Goal: Register for event/course

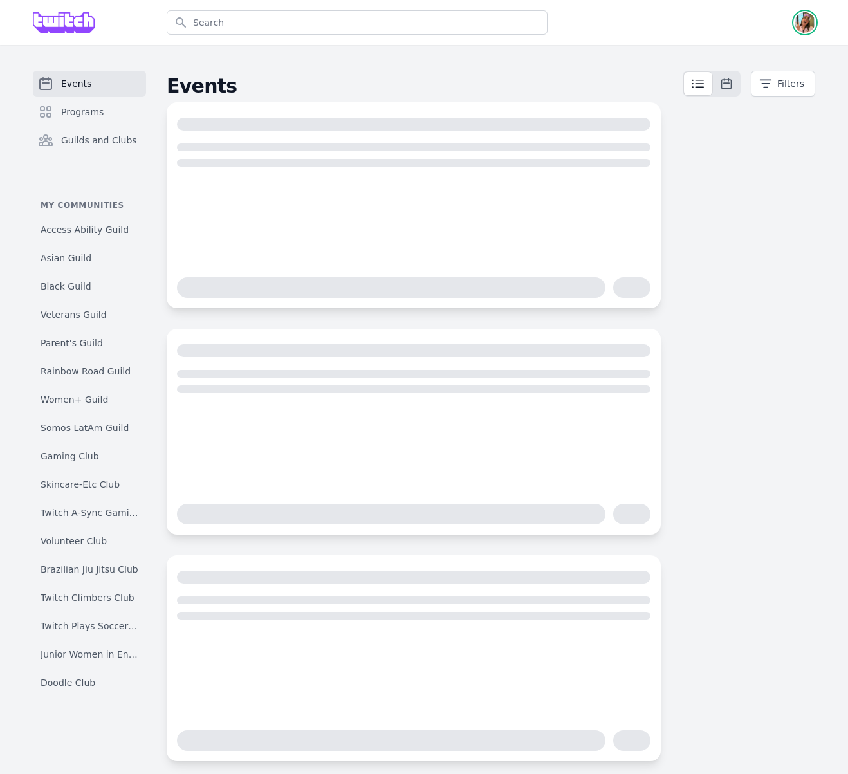
click at [804, 21] on img "button" at bounding box center [804, 22] width 21 height 21
click at [722, 55] on link "Admin" at bounding box center [752, 52] width 123 height 23
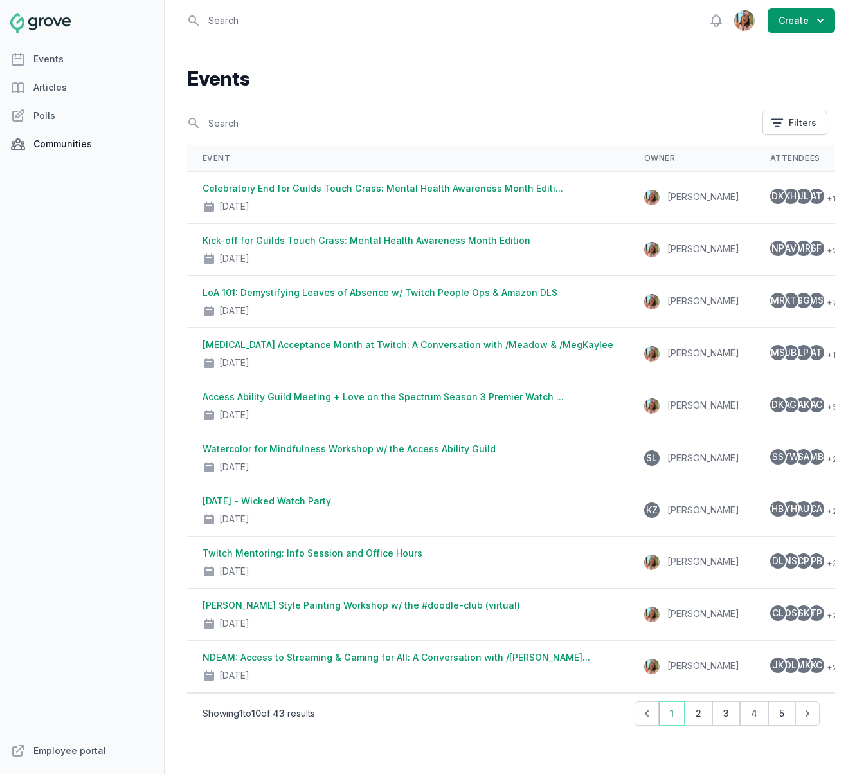
click at [71, 143] on link "Communities" at bounding box center [82, 144] width 164 height 26
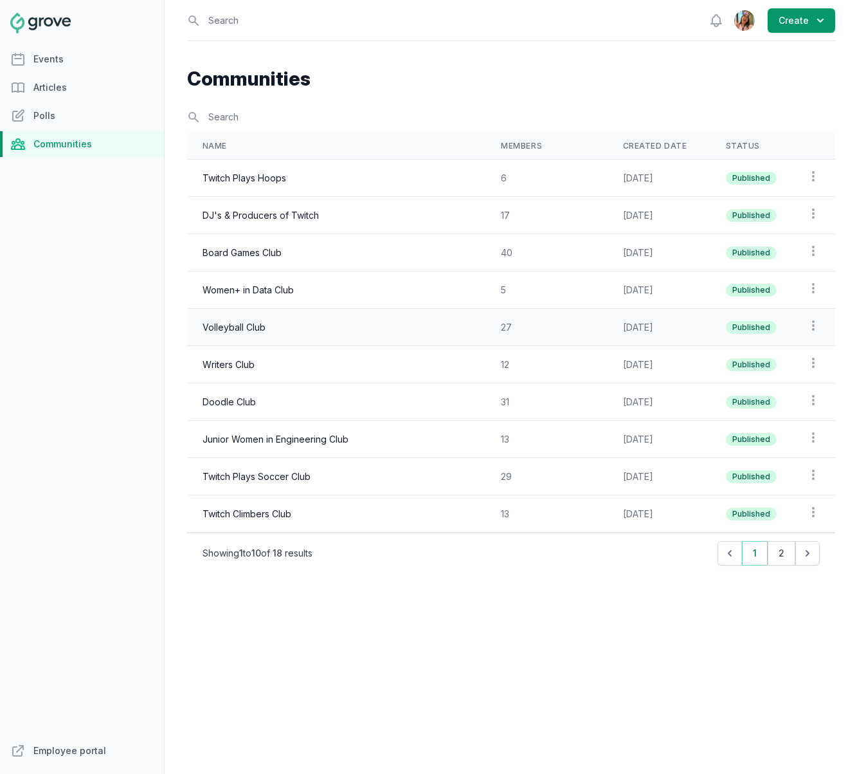
click at [300, 331] on td "Volleyball Club" at bounding box center [336, 327] width 298 height 37
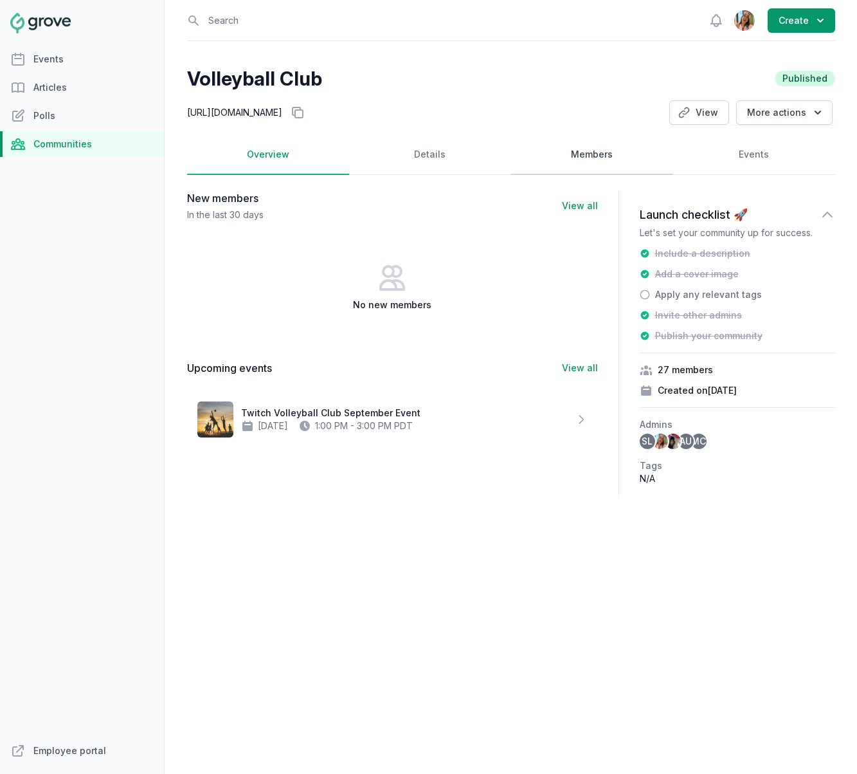
click at [615, 153] on link "Members" at bounding box center [592, 155] width 162 height 40
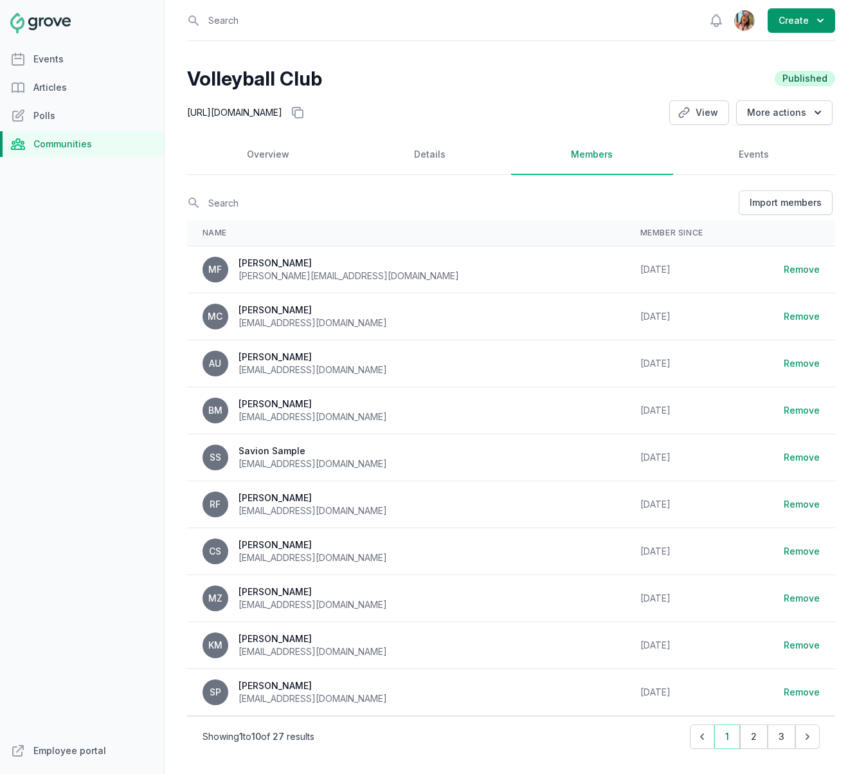
click at [258, 359] on div "Ahmed Usman" at bounding box center [313, 356] width 149 height 13
click at [188, 369] on td "AU Ahmed Usman usahmd@twitch.tv" at bounding box center [406, 363] width 438 height 47
click at [213, 360] on span "AU" at bounding box center [215, 363] width 12 height 9
click at [791, 99] on div "Volleyball Club Published https://twitch.groveplatform.com/app/communities/c88f…" at bounding box center [511, 435] width 648 height 736
click at [791, 105] on button "More actions" at bounding box center [784, 112] width 96 height 24
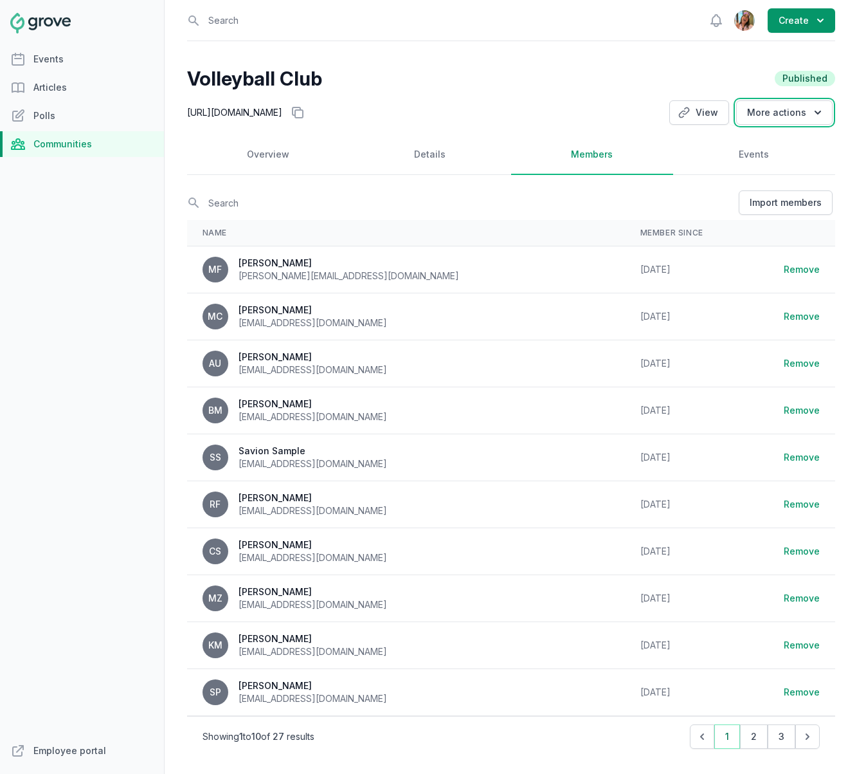
click at [559, 97] on div "Volleyball Club Published https://twitch.groveplatform.com/app/communities/c88f…" at bounding box center [511, 435] width 648 height 736
click at [423, 163] on link "Details" at bounding box center [430, 155] width 162 height 40
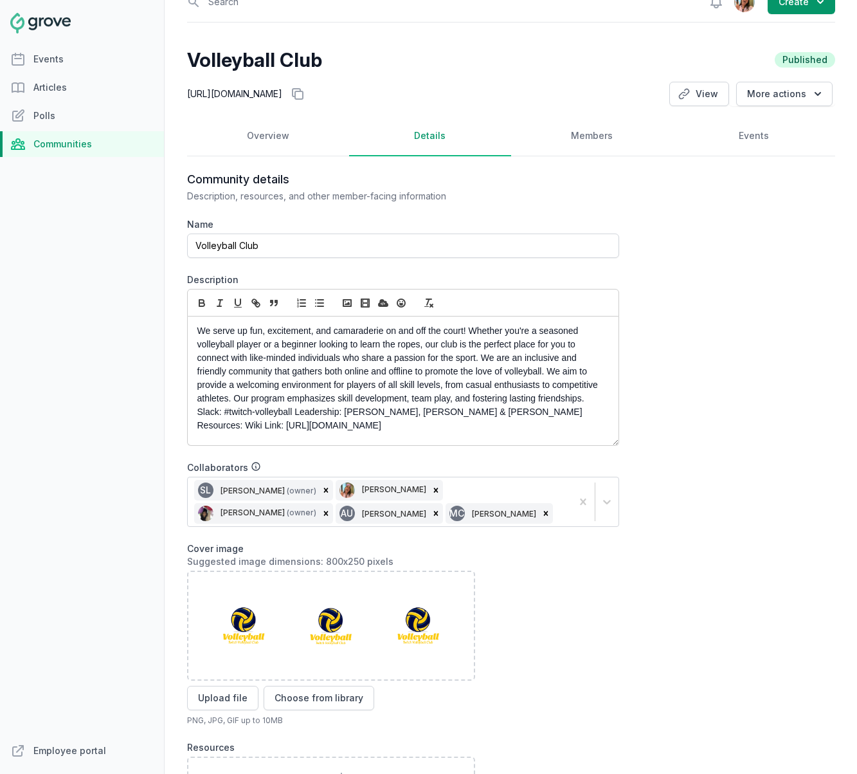
scroll to position [35, 0]
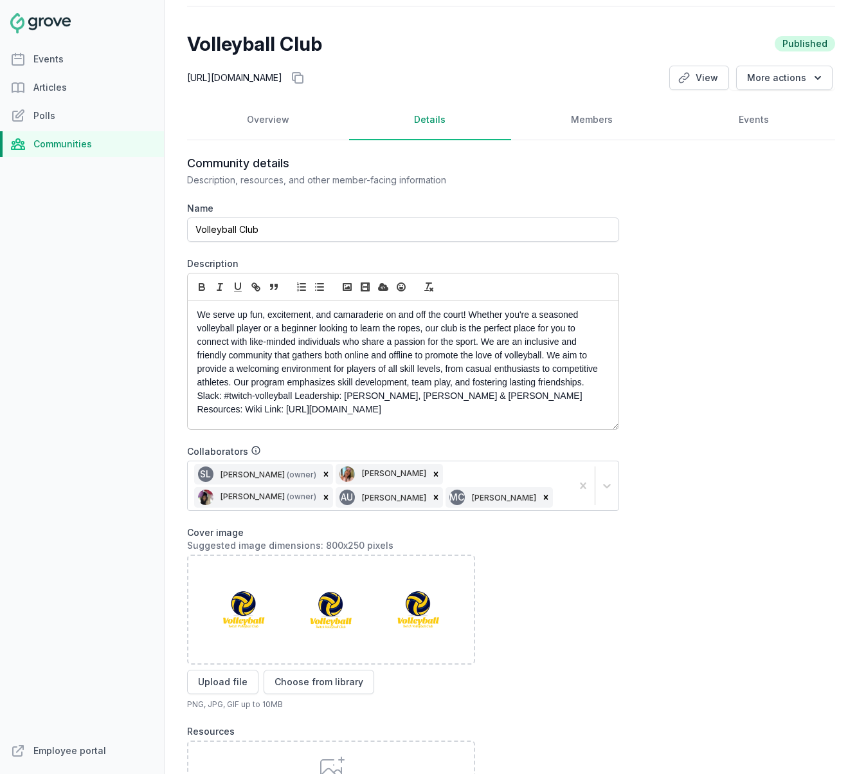
click at [428, 502] on div "SL Stacy Lee (owner) Olivia Dully Jenn Luu (owner) AU Ahmed Usman MC Marinette …" at bounding box center [380, 485] width 384 height 49
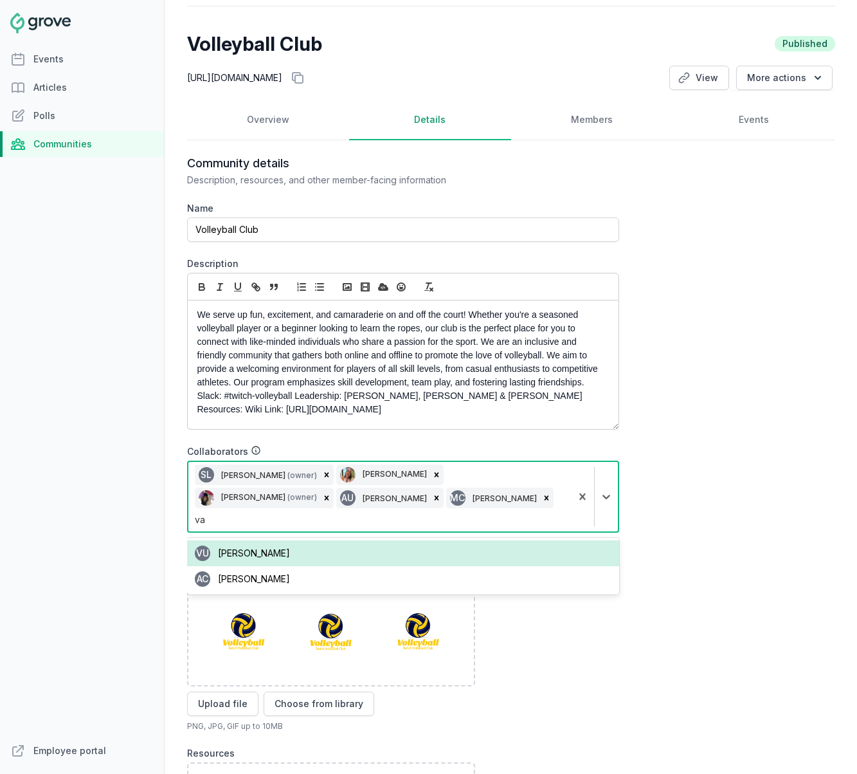
type input "v"
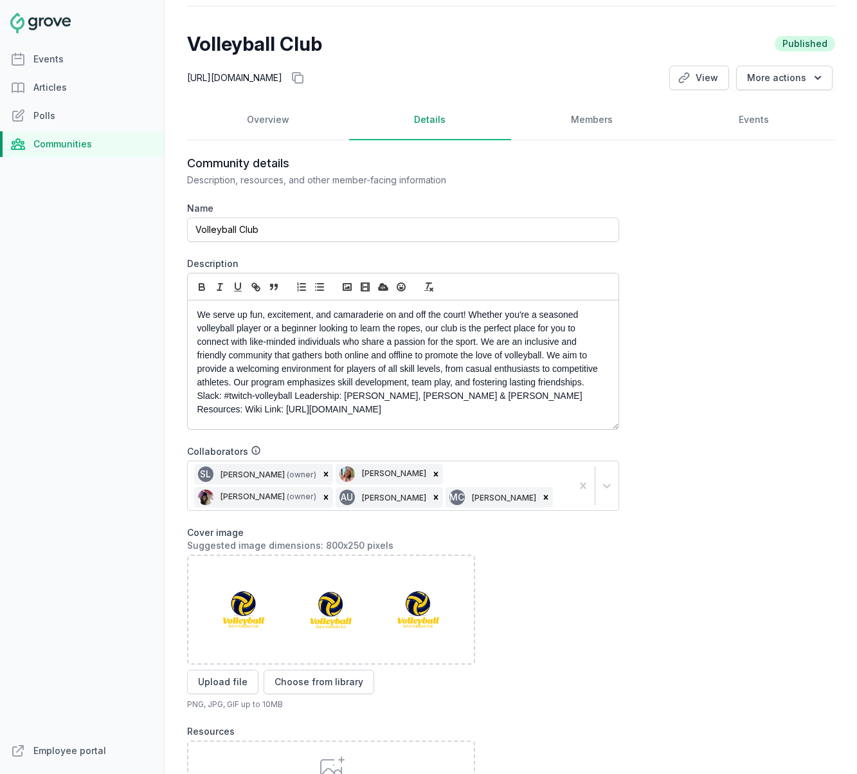
click at [682, 322] on div "Community details Description, resources, and other member-facing information N…" at bounding box center [511, 551] width 648 height 790
click at [50, 62] on link "Events" at bounding box center [82, 59] width 164 height 26
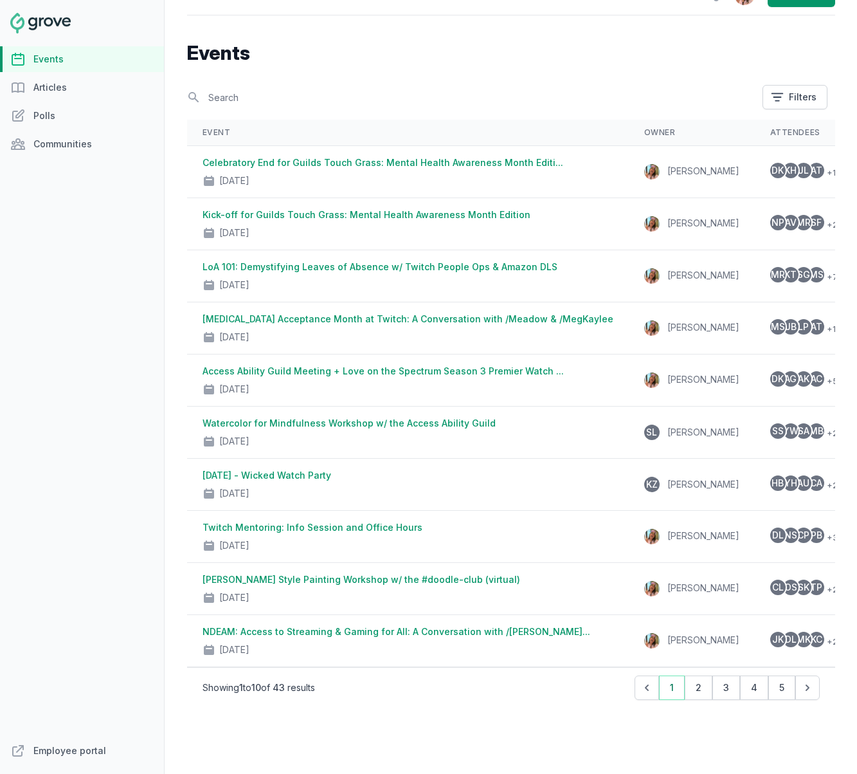
scroll to position [35, 0]
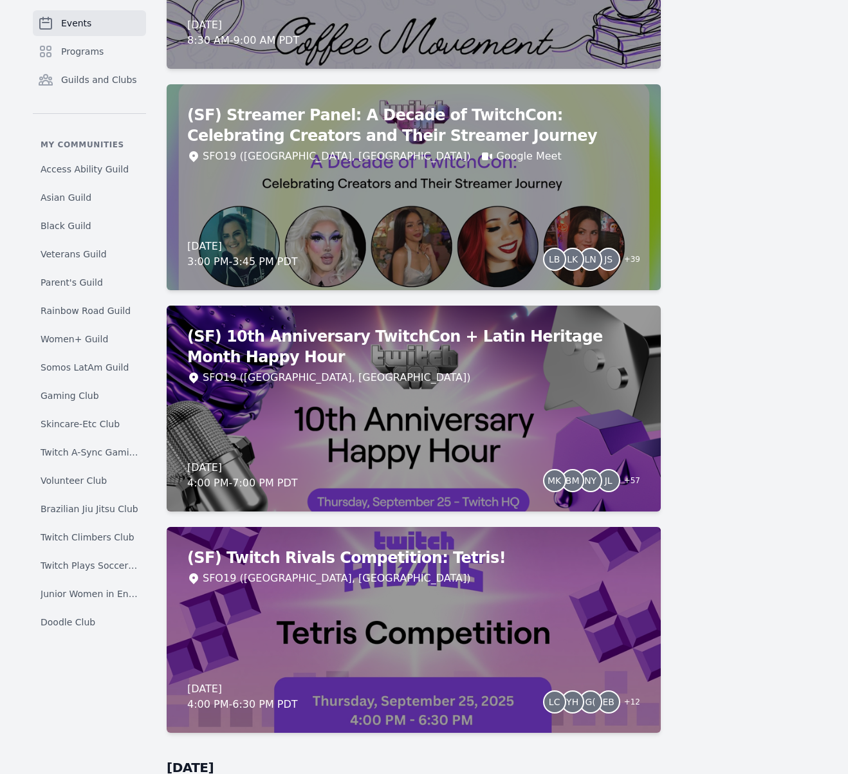
scroll to position [4491, 0]
click at [421, 394] on div "(SF) 10th Anniversary TwitchCon + Latin Heritage Month Happy Hour SFO19 (San Fr…" at bounding box center [414, 408] width 494 height 206
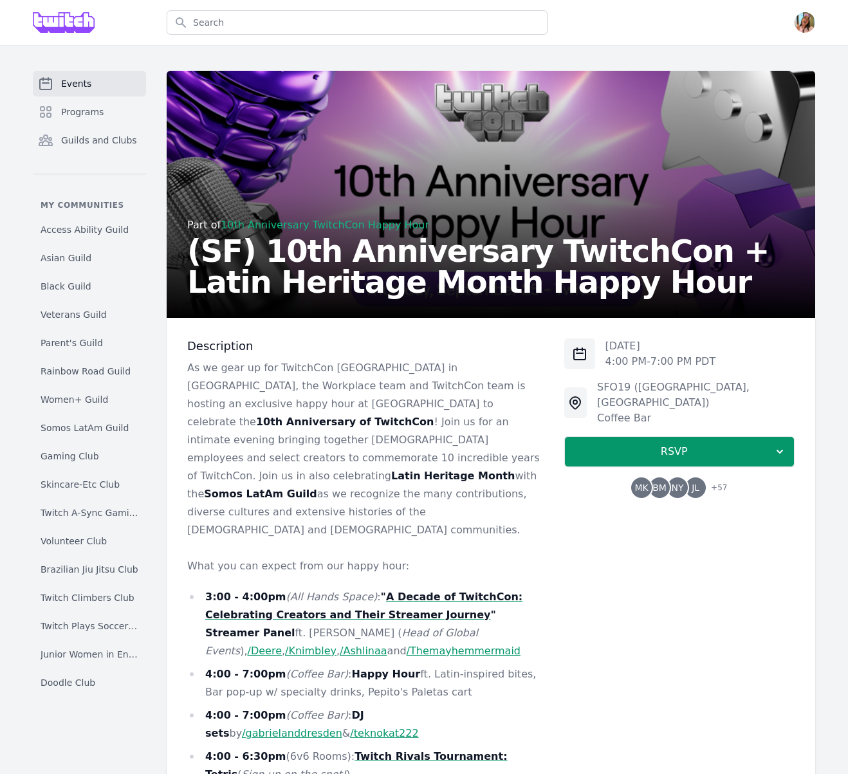
click at [388, 295] on h2 "(SF) 10th Anniversary TwitchCon + Latin Heritage Month Happy Hour" at bounding box center [490, 266] width 607 height 62
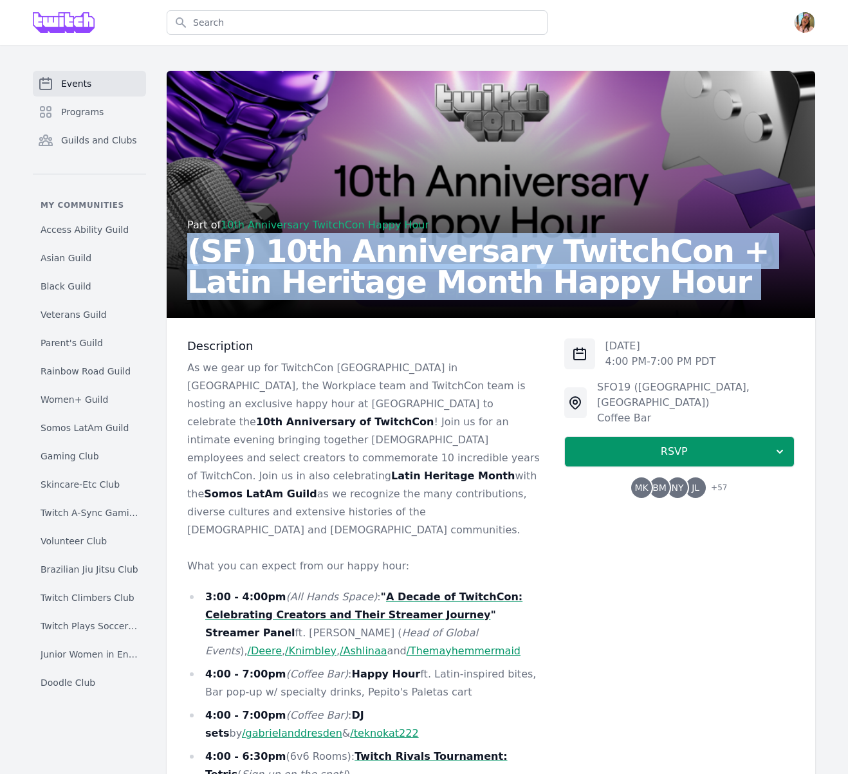
click at [388, 295] on h2 "(SF) 10th Anniversary TwitchCon + Latin Heritage Month Happy Hour" at bounding box center [490, 266] width 607 height 62
copy h2 "(SF) 10th Anniversary TwitchCon + Latin Heritage Month Happy Hour"
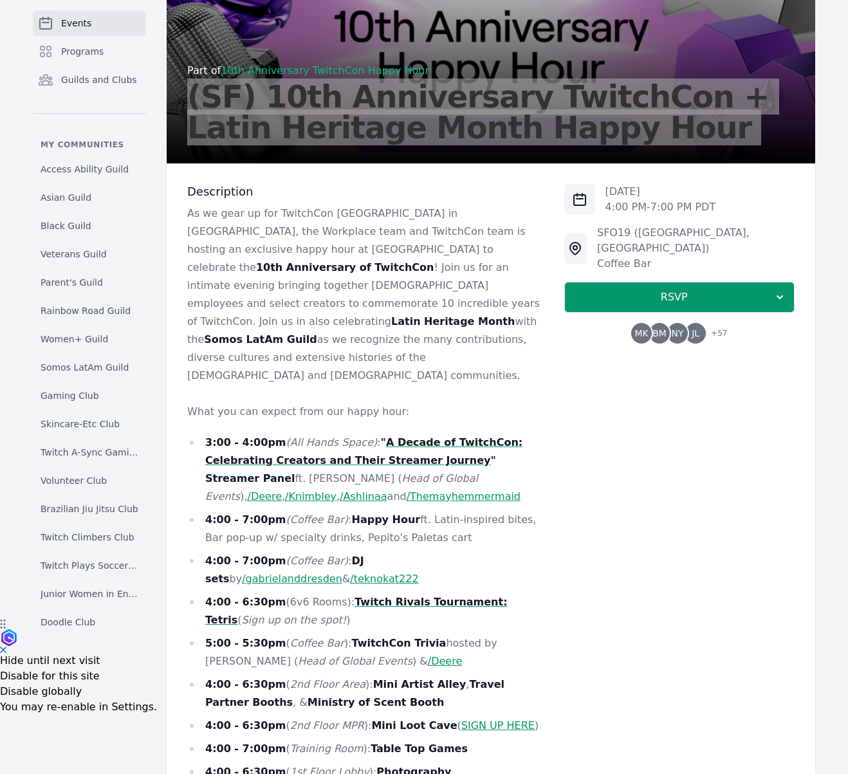
scroll to position [176, 0]
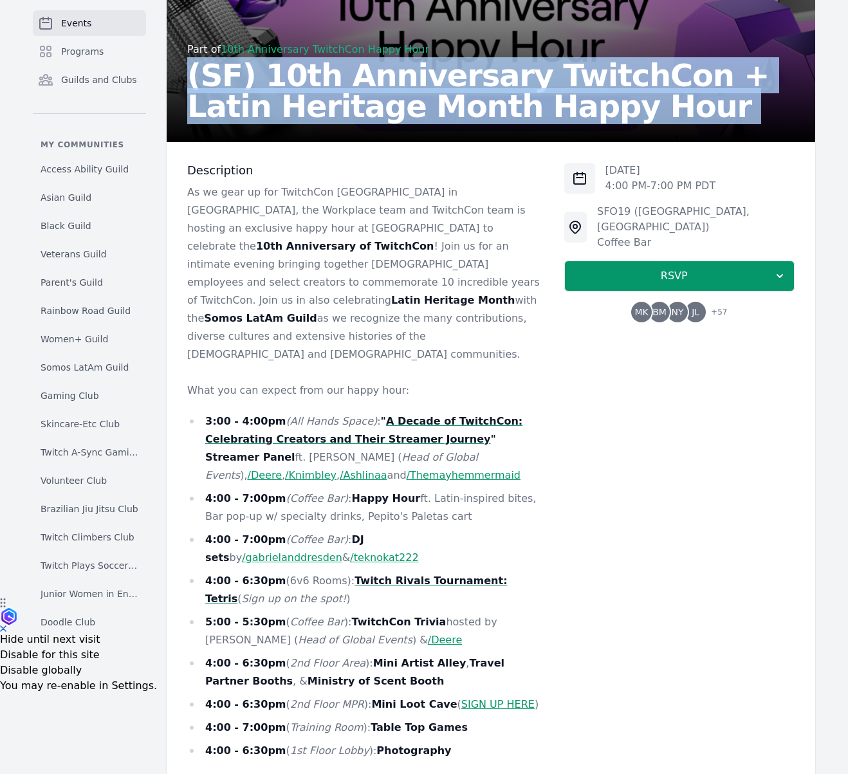
click at [461, 698] on link "SIGN UP HERE" at bounding box center [497, 704] width 73 height 12
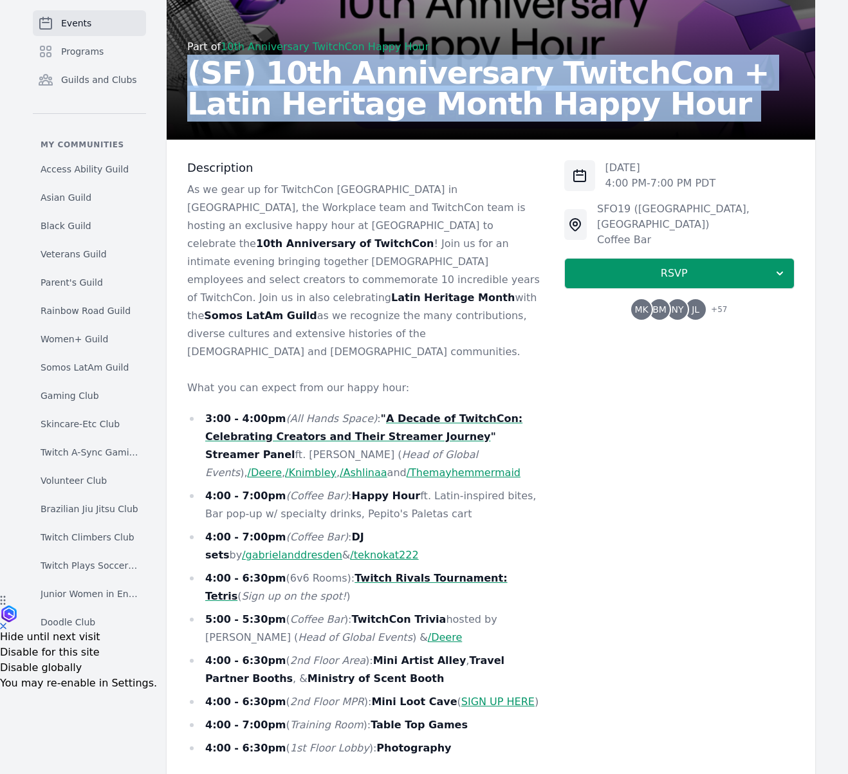
scroll to position [181, 0]
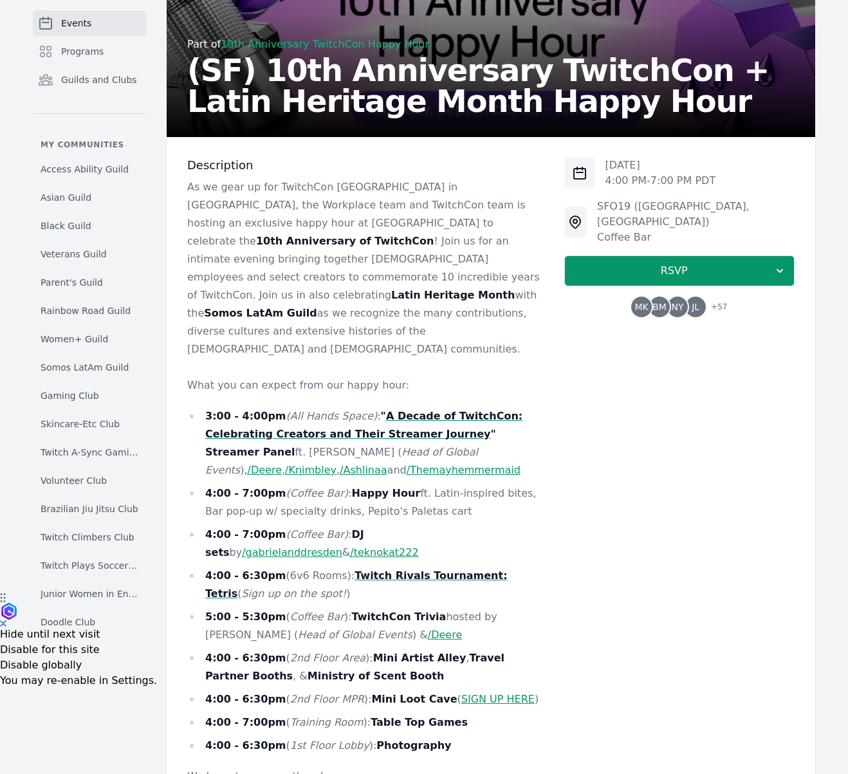
click at [558, 440] on div "Description As we gear up for TwitchCon North America in San Diego, the Workpla…" at bounding box center [491, 654] width 648 height 1034
